Goal: Information Seeking & Learning: Check status

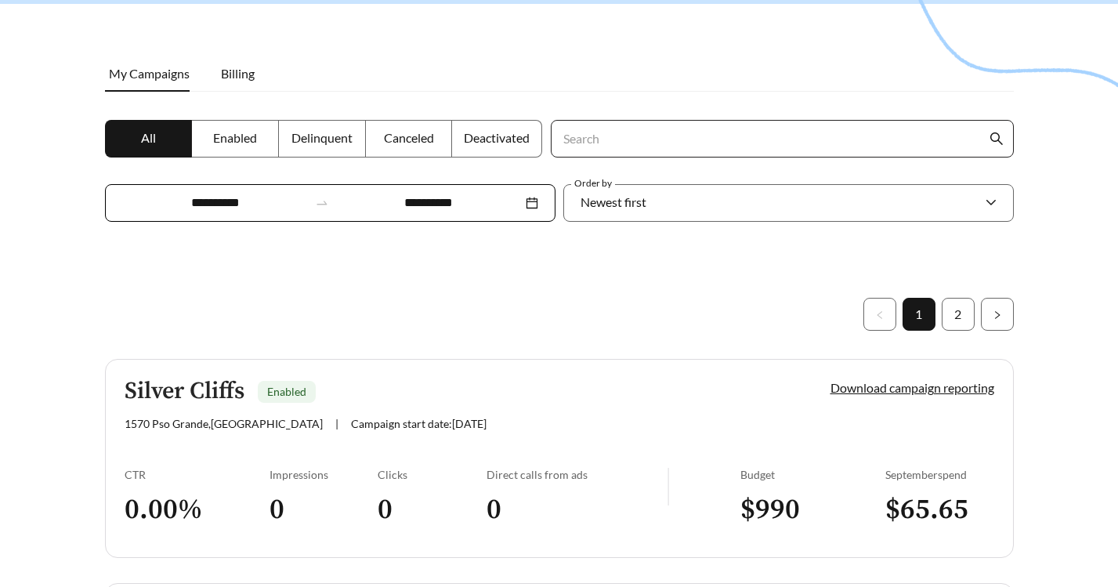
scroll to position [191, 0]
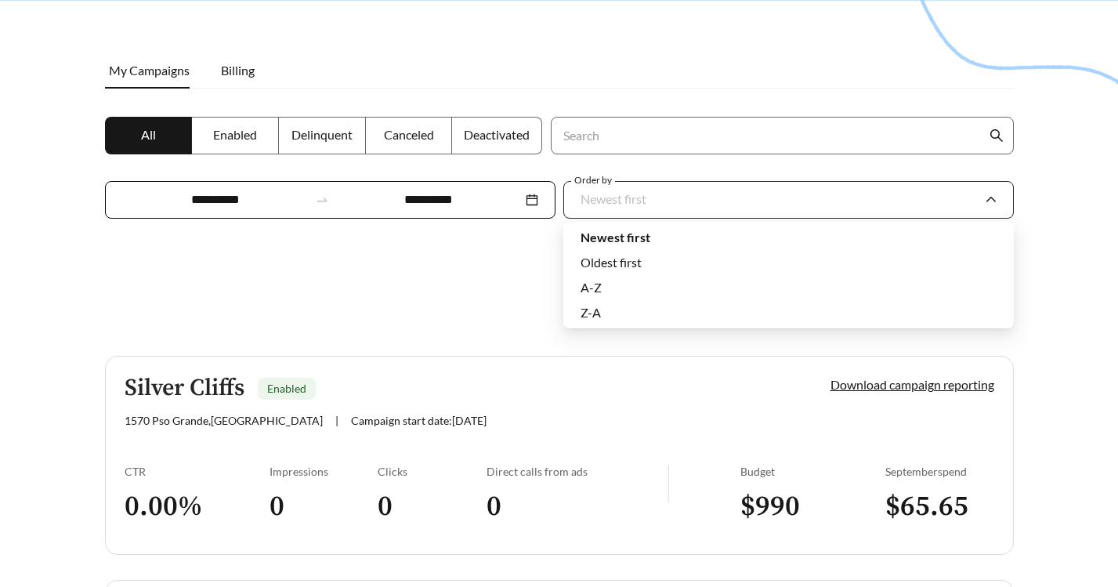
click at [603, 186] on div "Newest first" at bounding box center [781, 199] width 400 height 33
click at [429, 207] on input "**********" at bounding box center [428, 199] width 187 height 19
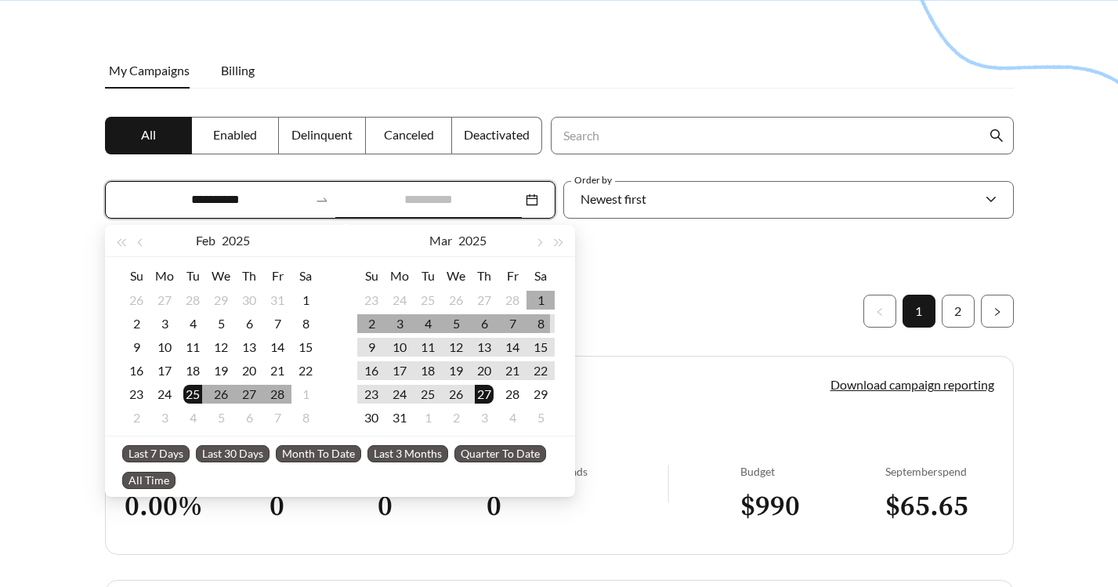
type input "**********"
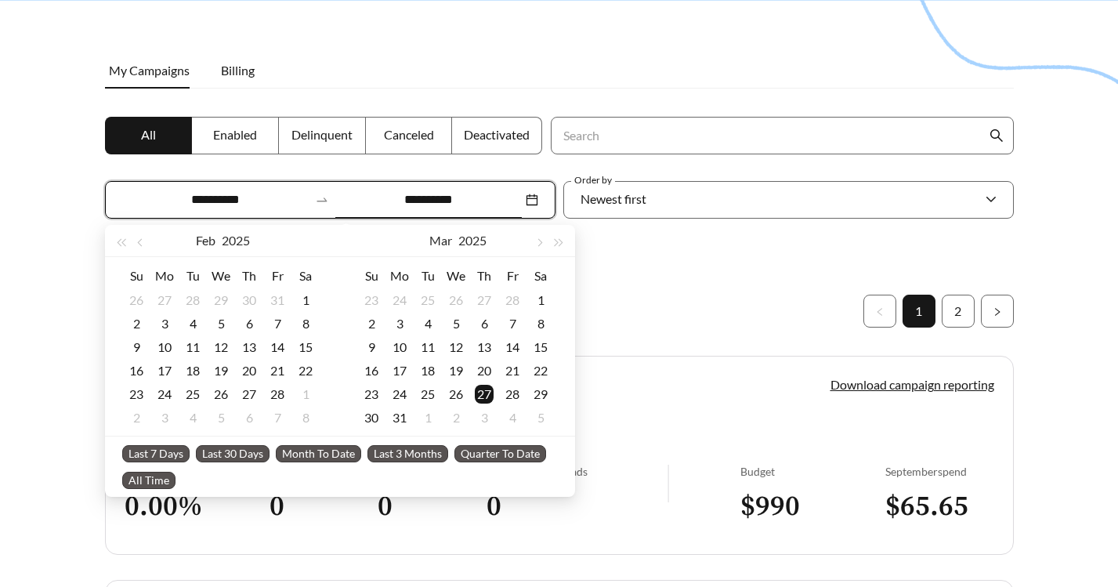
click at [215, 450] on span "Last 30 Days" at bounding box center [233, 453] width 74 height 17
type input "**********"
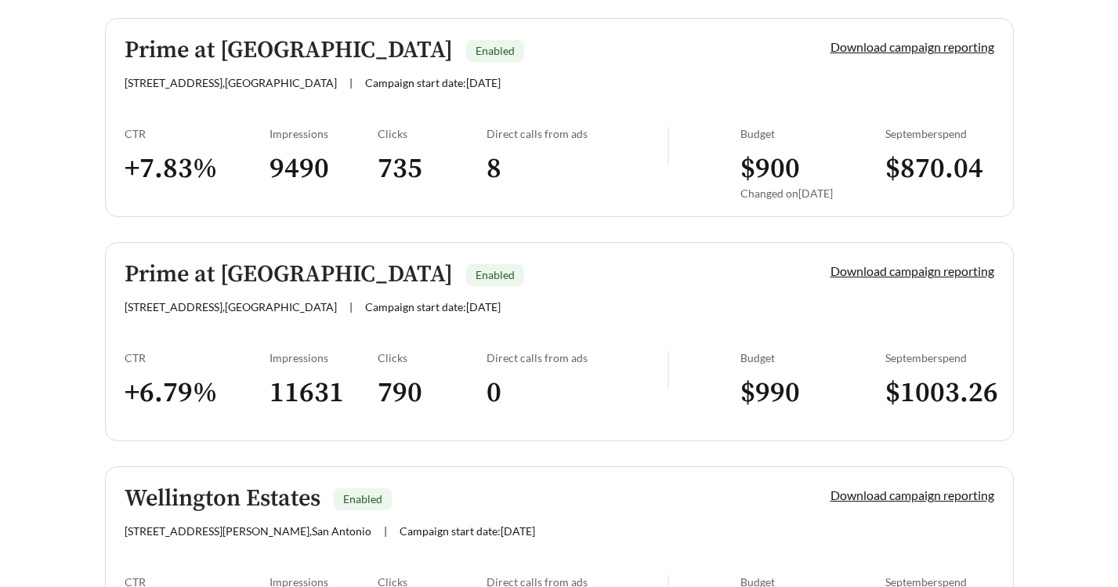
scroll to position [1177, 0]
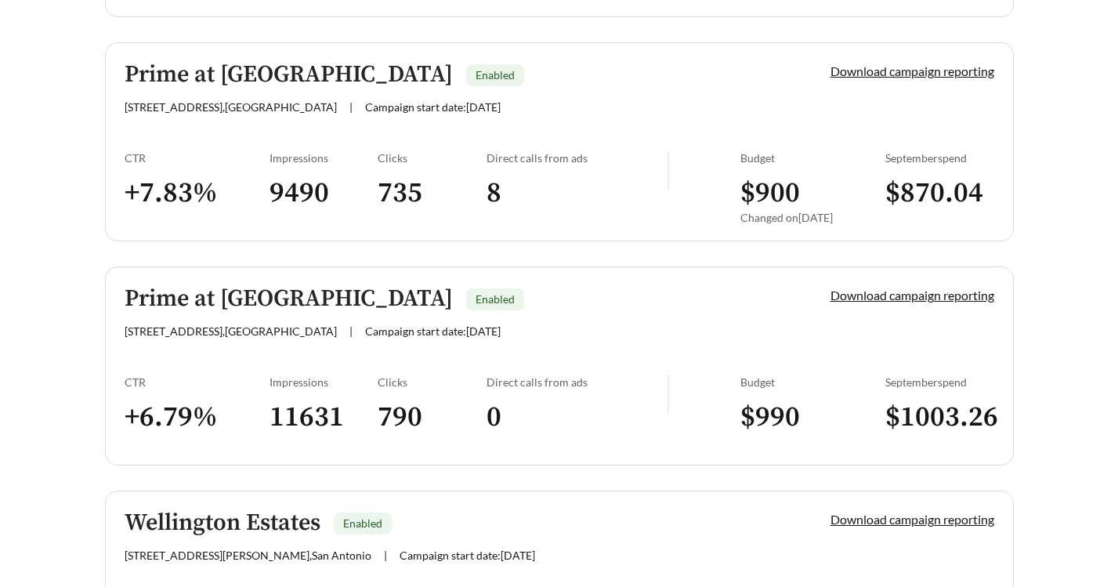
click at [589, 186] on h3 "8" at bounding box center [577, 193] width 181 height 35
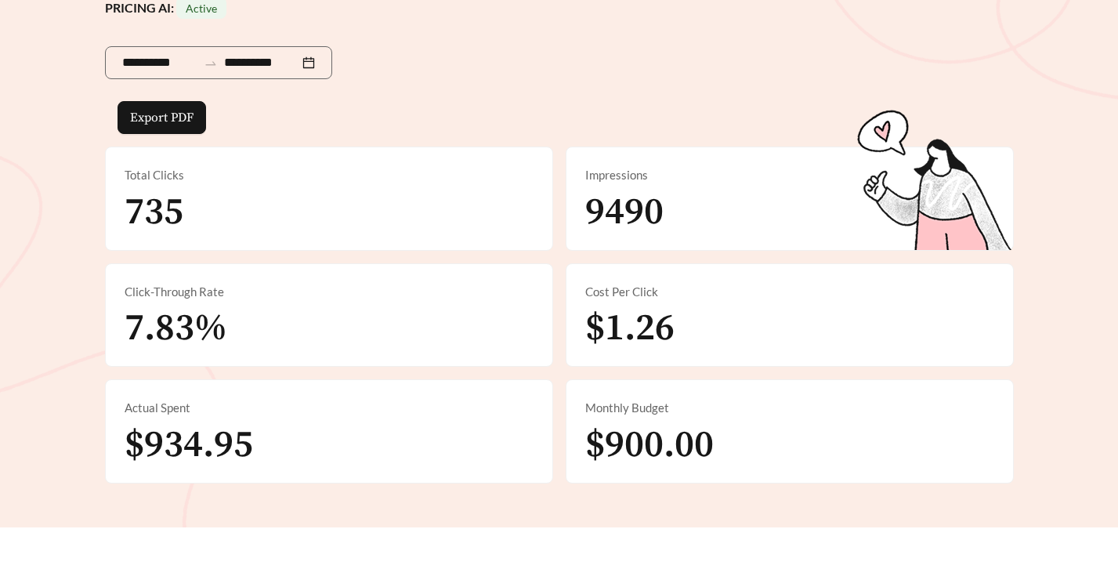
scroll to position [241, 0]
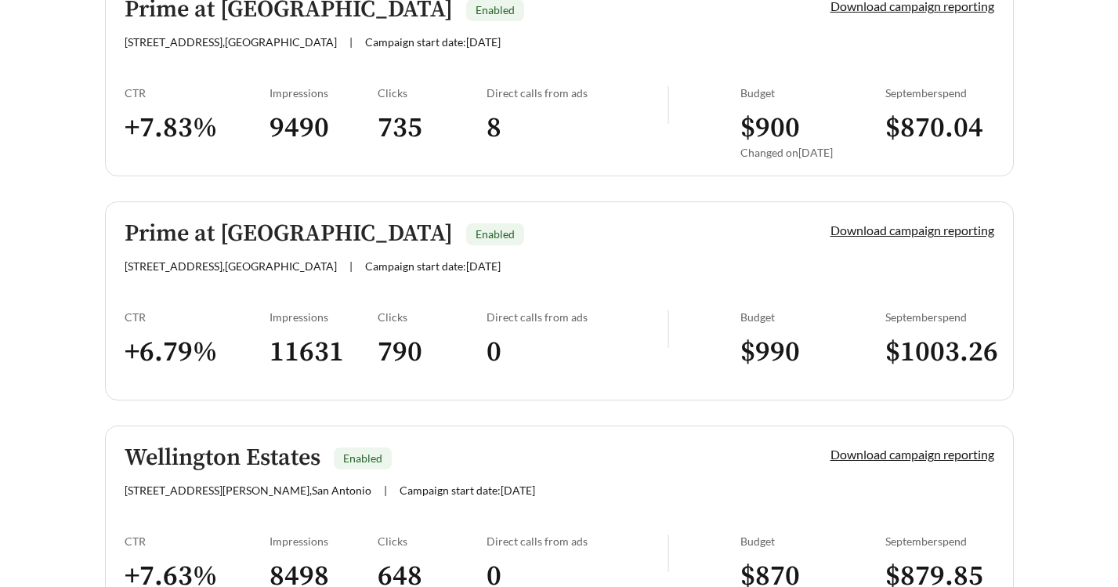
scroll to position [1286, 0]
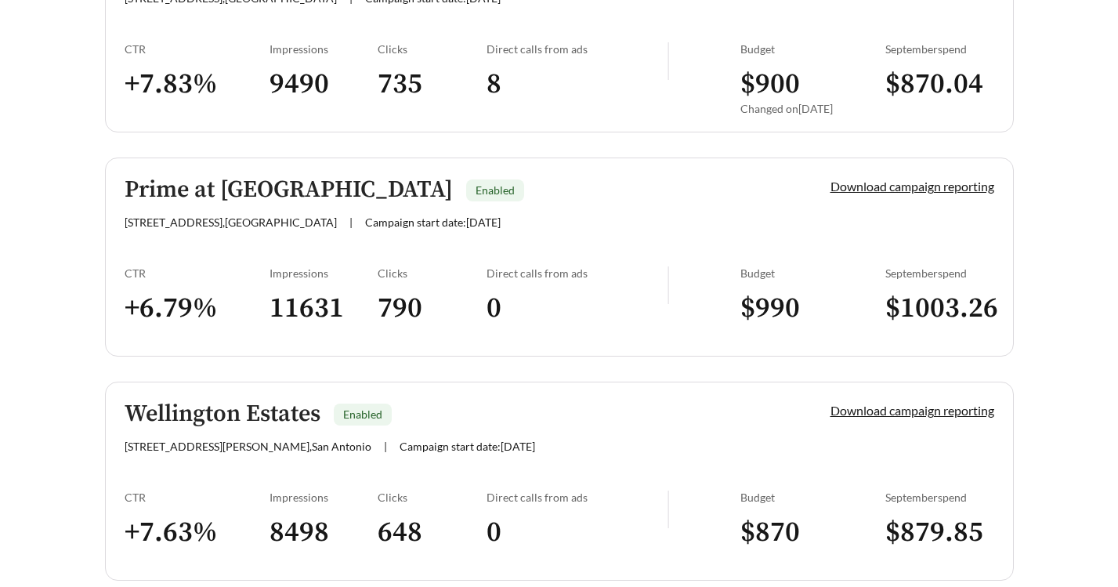
click at [486, 210] on div "Prime at Gardenside Enabled [STREET_ADDRESS] | Campaign start date: [DATE]" at bounding box center [451, 203] width 653 height 52
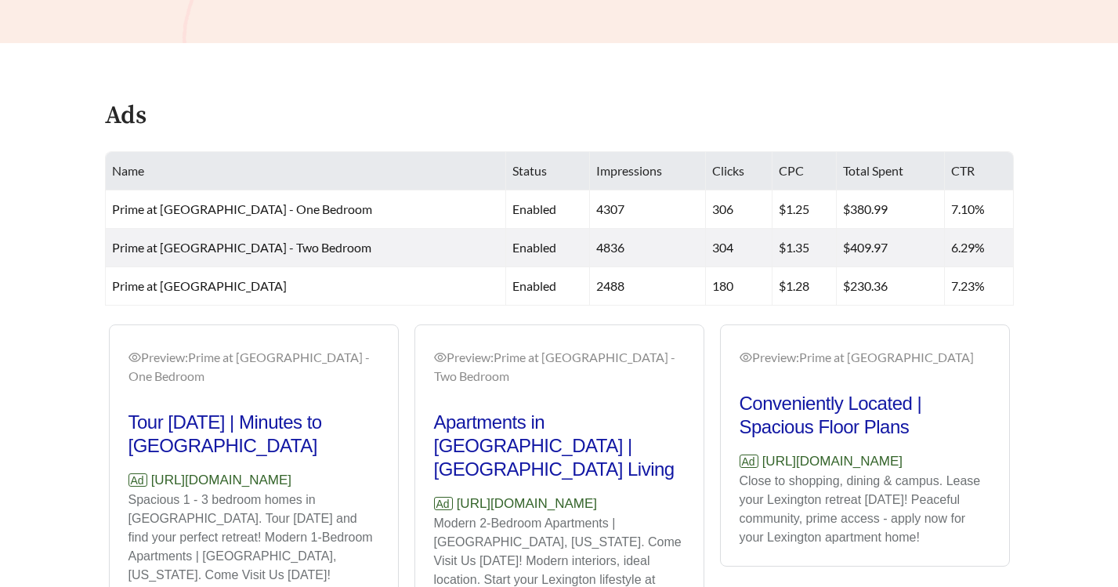
scroll to position [766, 0]
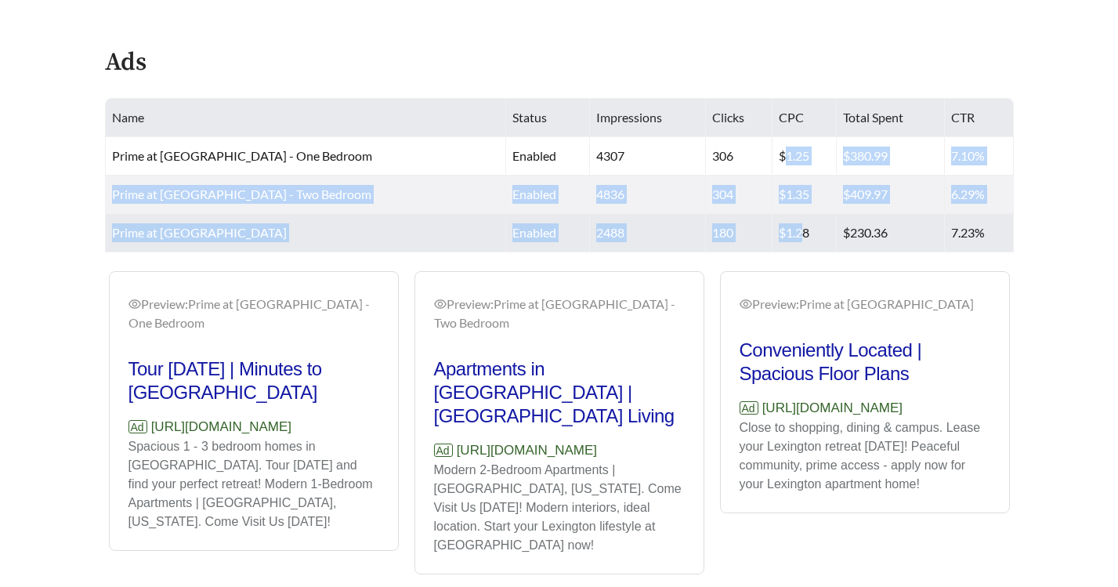
drag, startPoint x: 759, startPoint y: 157, endPoint x: 775, endPoint y: 226, distance: 71.7
click at [775, 226] on tbody "Prime at Gardenside - One Bedroom enabled 4307 306 $1.25 $380.99 7.10% Prime at…" at bounding box center [560, 194] width 908 height 115
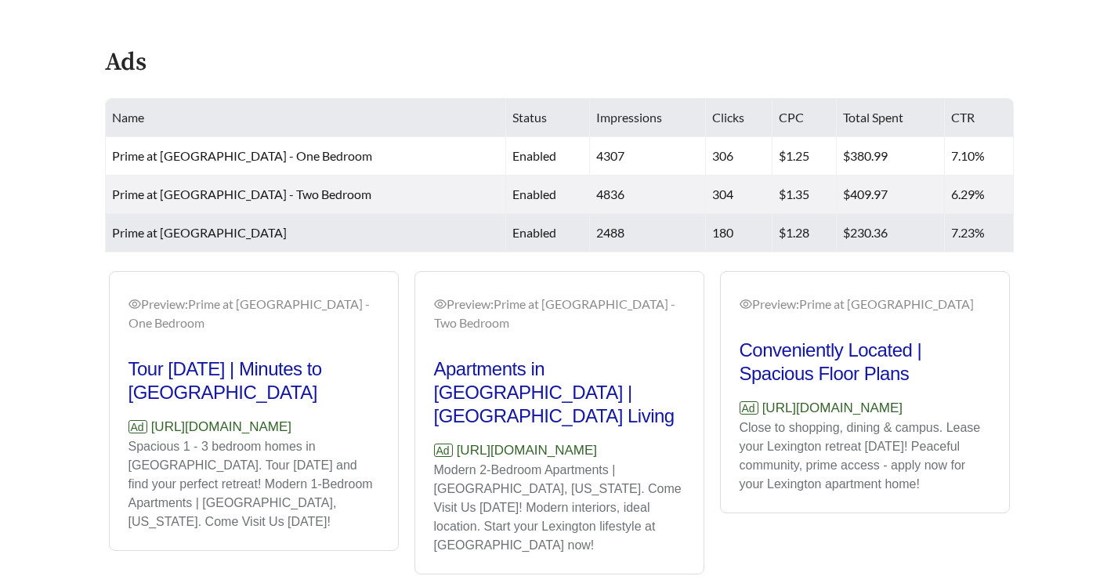
click at [776, 242] on td "$1.28" at bounding box center [805, 233] width 64 height 38
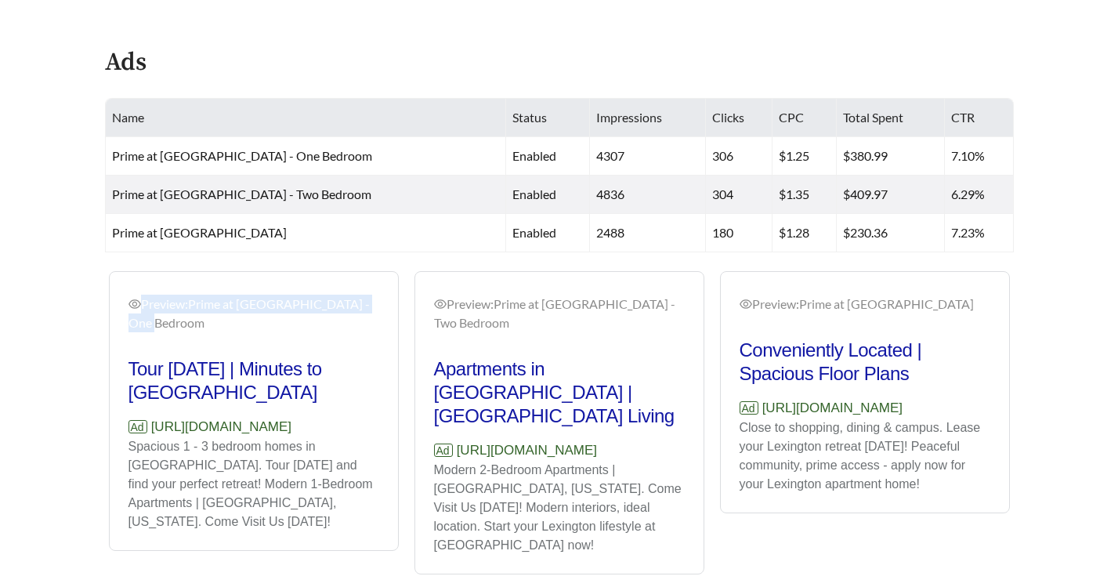
drag, startPoint x: 132, startPoint y: 306, endPoint x: 169, endPoint y: 332, distance: 45.6
click at [169, 333] on div "Preview: Prime at Gardenside - One Bedroom" at bounding box center [254, 320] width 251 height 50
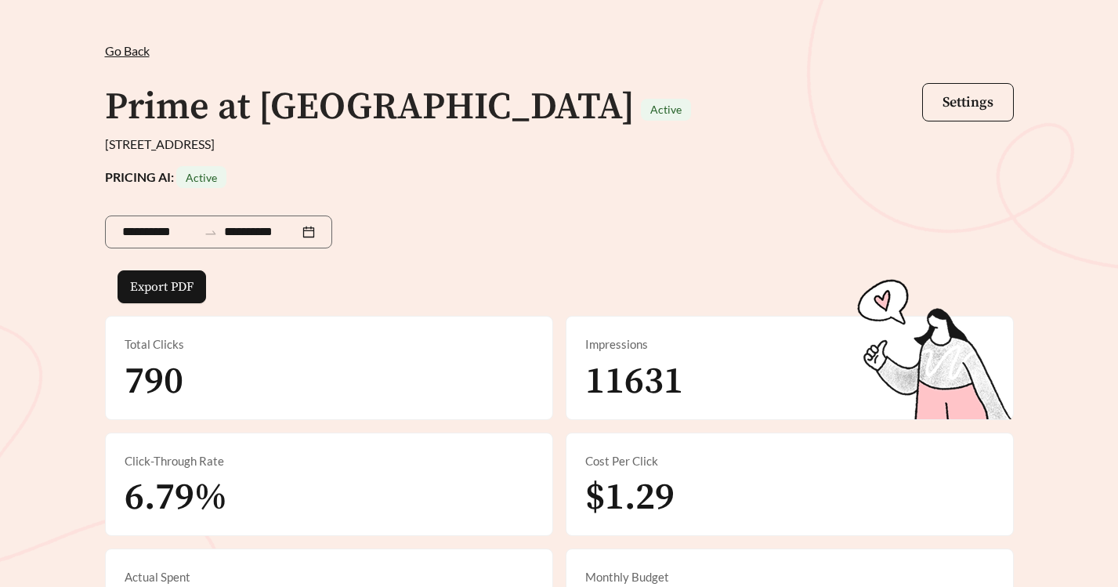
scroll to position [0, 0]
